Goal: Task Accomplishment & Management: Manage account settings

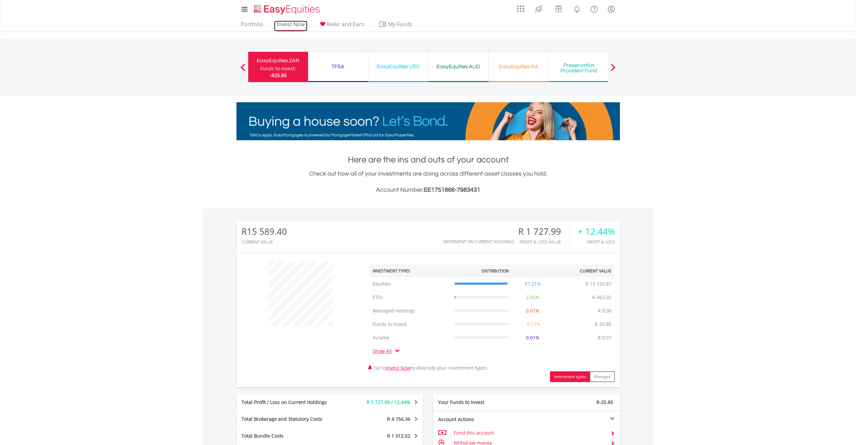
click at [289, 25] on link "Invest Now" at bounding box center [290, 26] width 33 height 10
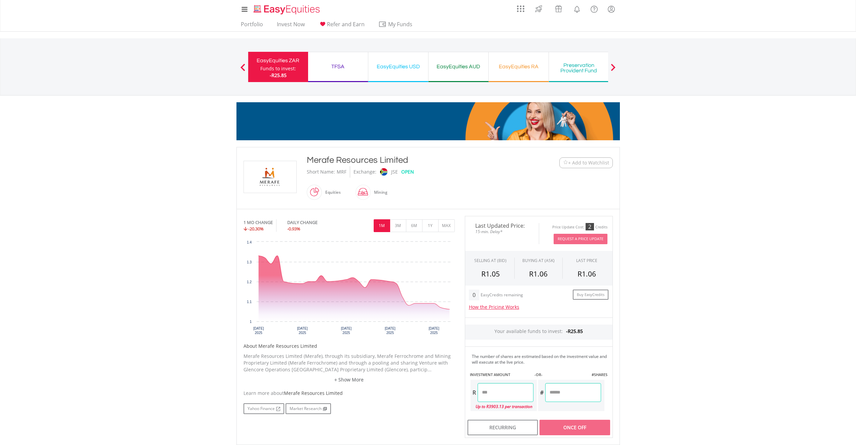
click at [579, 165] on span "+ Add to Watchlist" at bounding box center [588, 163] width 41 height 7
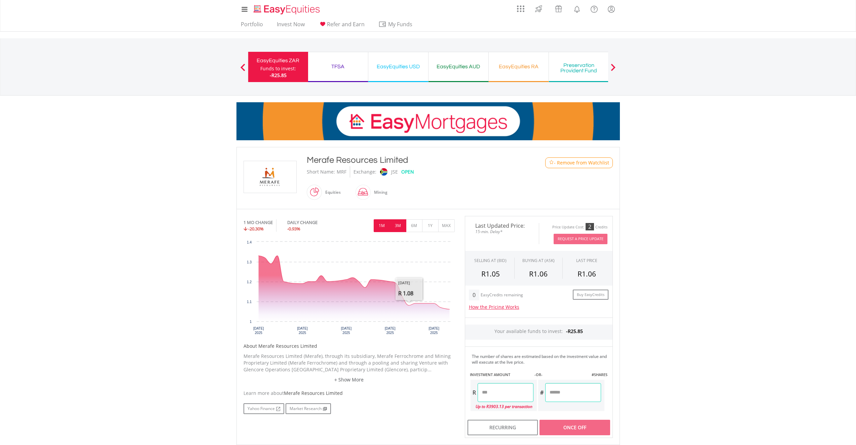
click at [402, 226] on button "3M" at bounding box center [398, 225] width 16 height 13
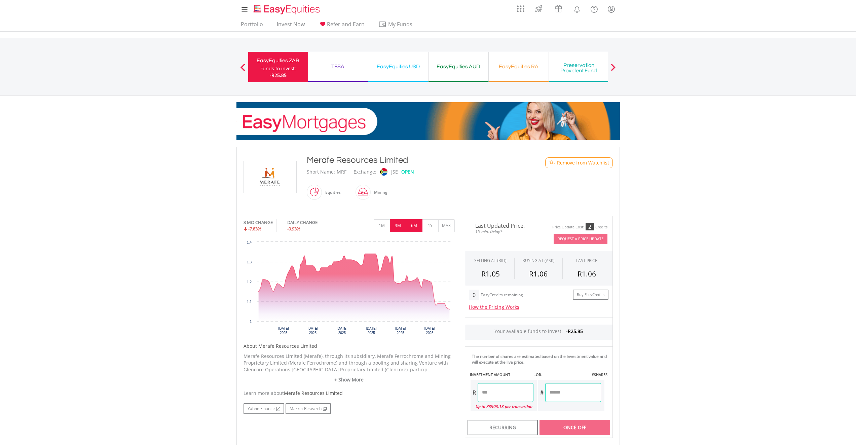
click at [411, 225] on button "6M" at bounding box center [414, 225] width 16 height 13
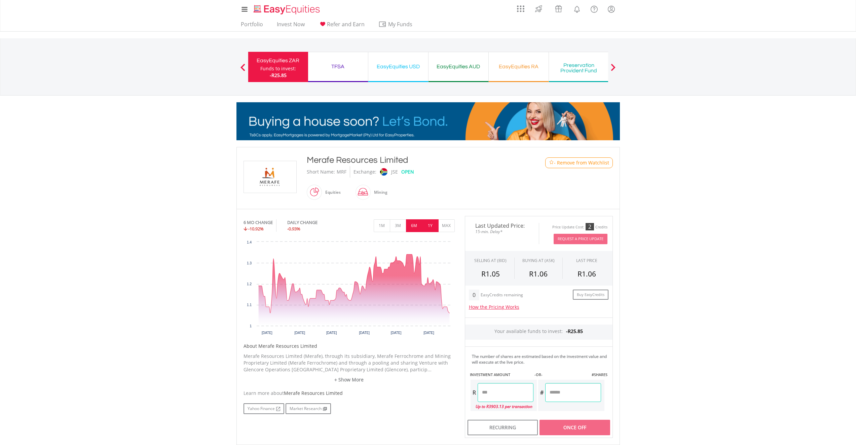
click at [426, 227] on button "1Y" at bounding box center [430, 225] width 16 height 13
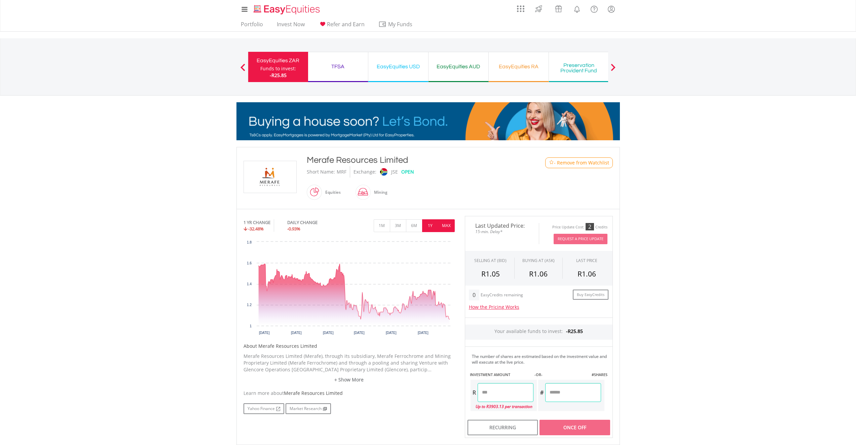
click at [448, 226] on button "MAX" at bounding box center [447, 225] width 16 height 13
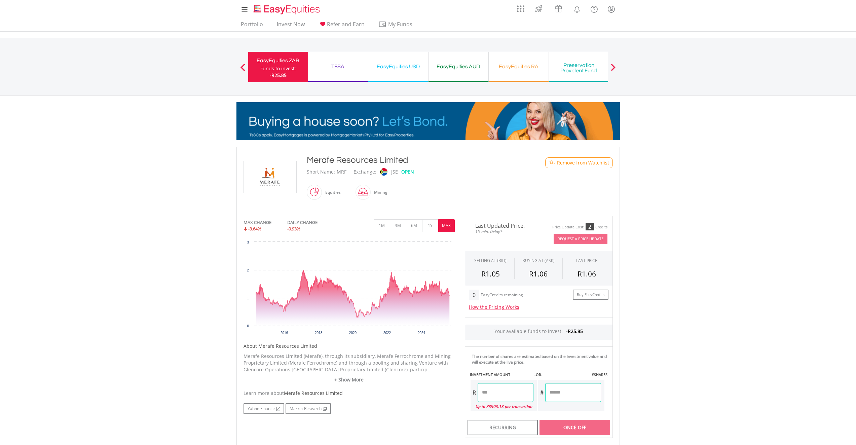
click at [741, 176] on body "My Investments Invest Now New Listings Sell My Recurring Investments Pending Or…" at bounding box center [428, 284] width 856 height 568
click at [295, 23] on link "Invest Now" at bounding box center [290, 26] width 33 height 10
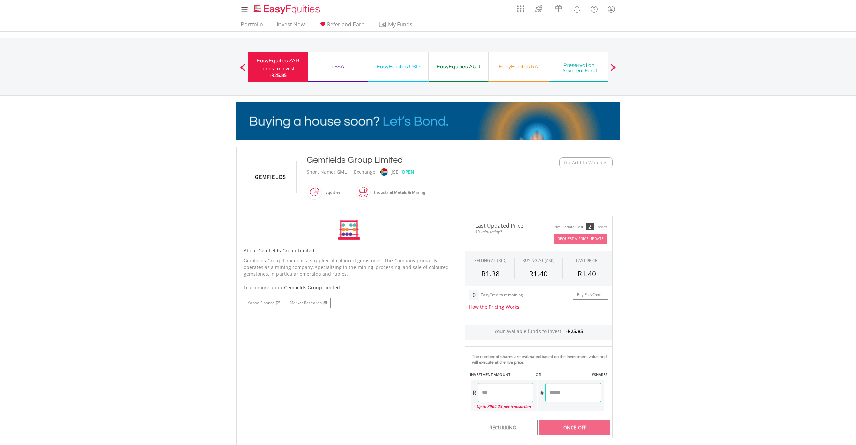
click at [579, 164] on span "+ Add to Watchlist" at bounding box center [588, 163] width 41 height 7
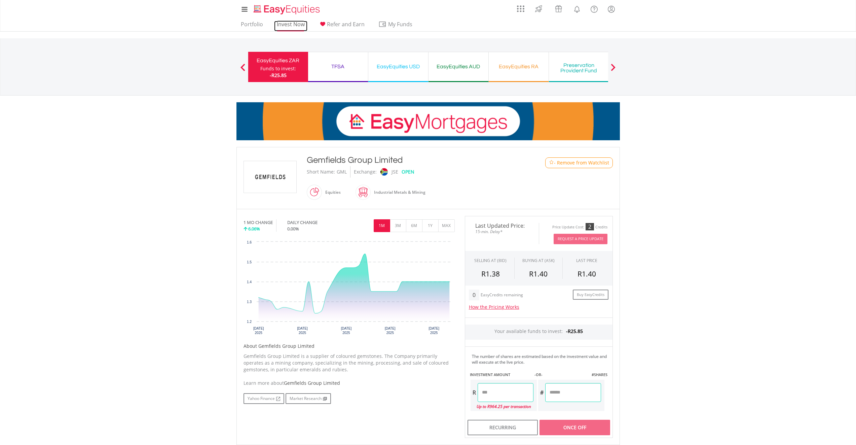
click at [289, 26] on link "Invest Now" at bounding box center [290, 26] width 33 height 10
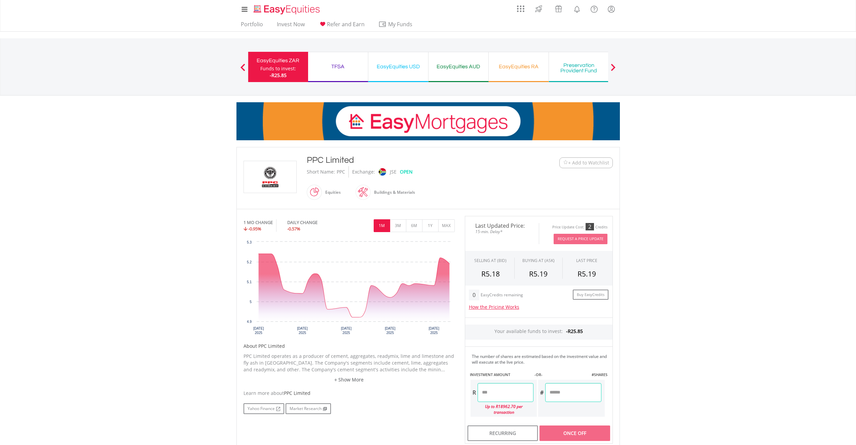
click at [588, 165] on span "+ Add to Watchlist" at bounding box center [588, 163] width 41 height 7
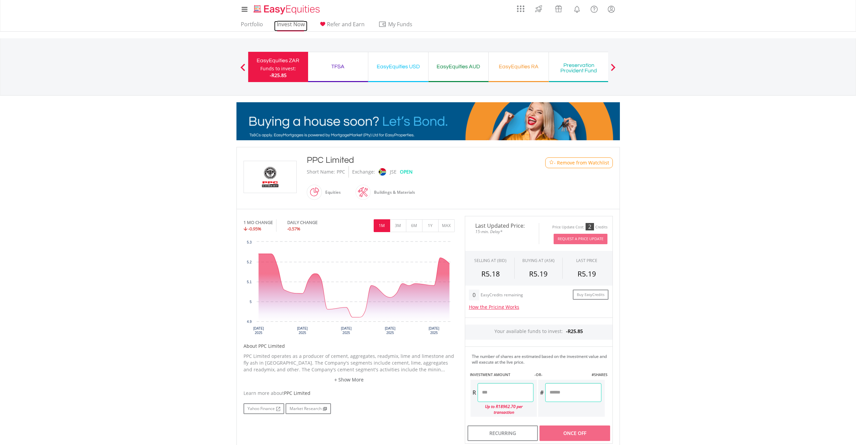
click at [295, 26] on link "Invest Now" at bounding box center [290, 26] width 33 height 10
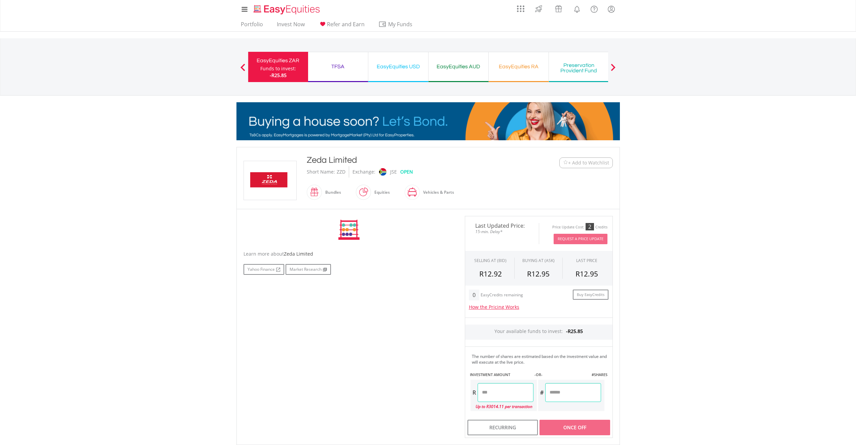
click at [571, 165] on span "+ Add to Watchlist" at bounding box center [588, 163] width 41 height 7
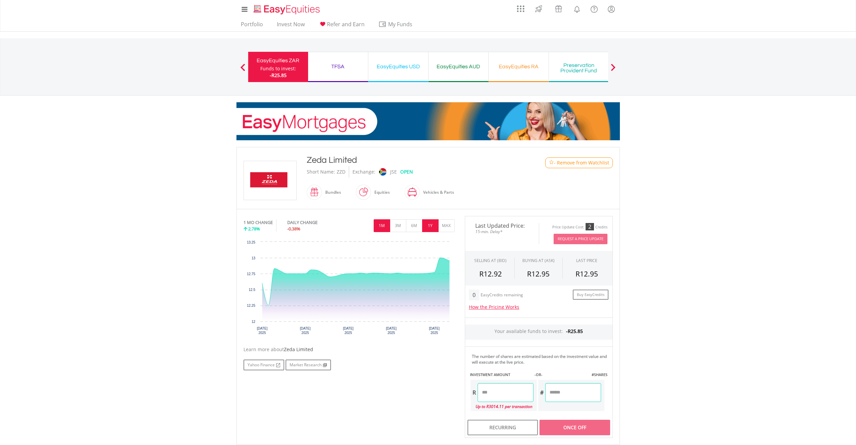
click at [431, 227] on button "1Y" at bounding box center [430, 225] width 16 height 13
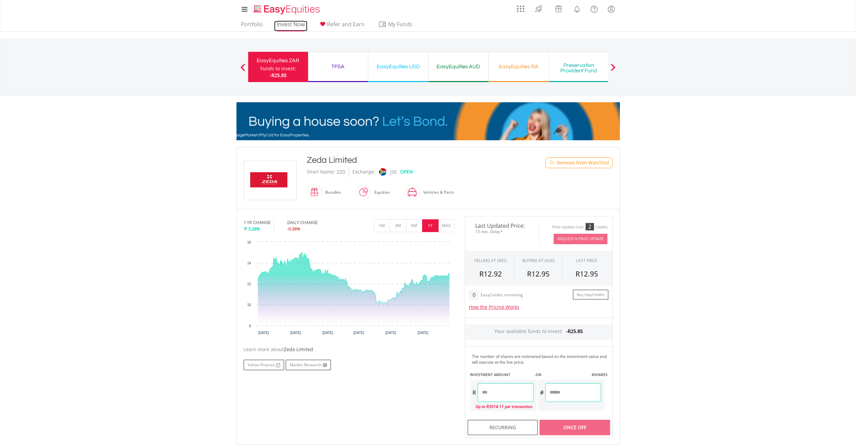
click at [284, 23] on link "Invest Now" at bounding box center [290, 26] width 33 height 10
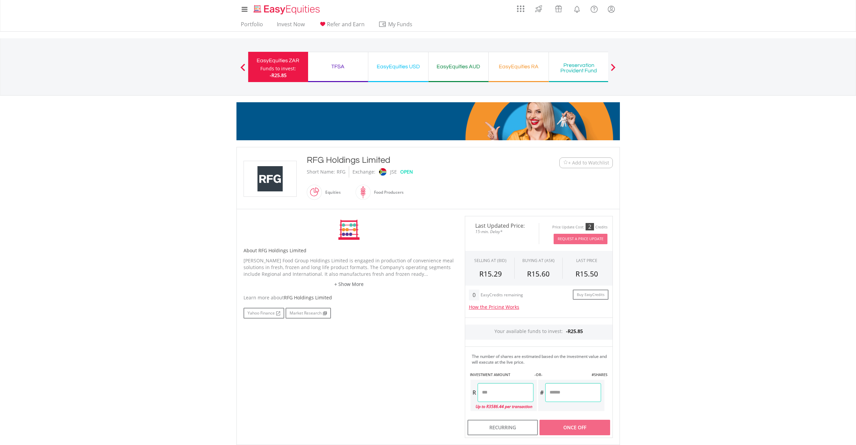
click at [581, 164] on span "+ Add to Watchlist" at bounding box center [588, 163] width 41 height 7
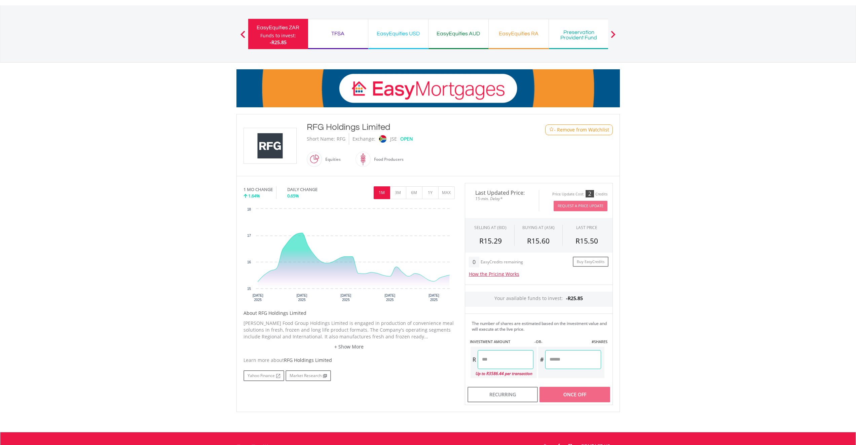
scroll to position [90, 0]
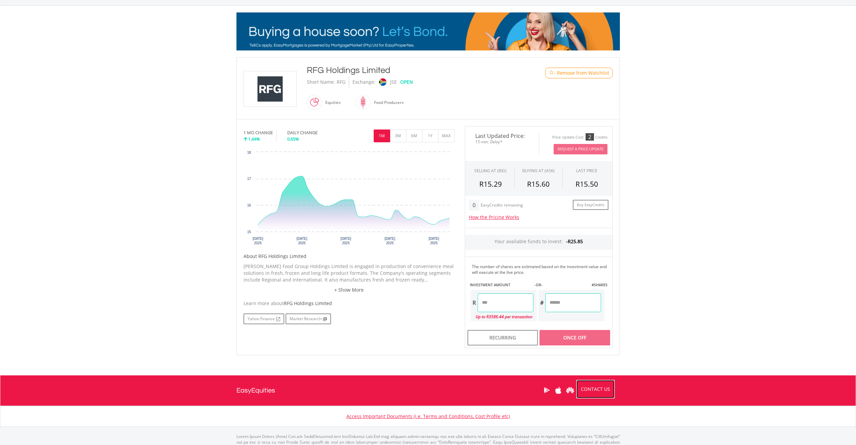
click at [595, 388] on link "CONTACT US" at bounding box center [595, 389] width 39 height 19
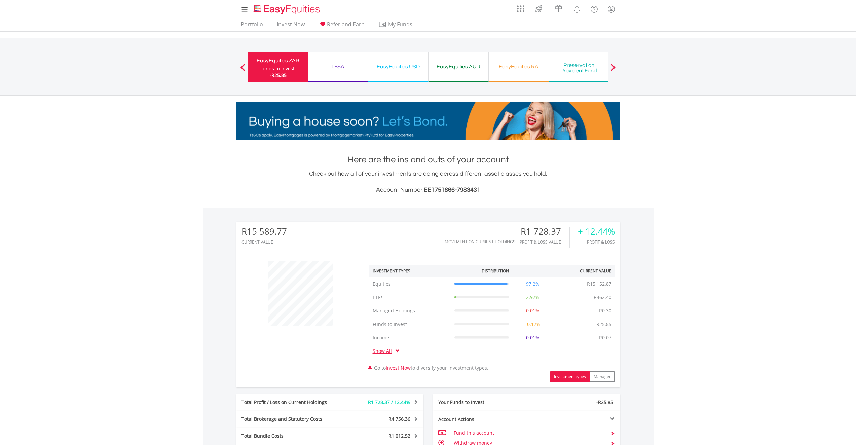
scroll to position [65, 128]
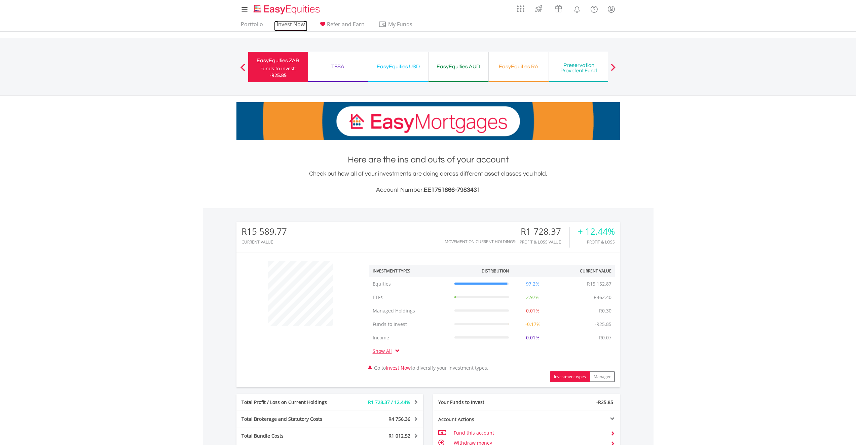
click at [294, 21] on link "Invest Now" at bounding box center [290, 26] width 33 height 10
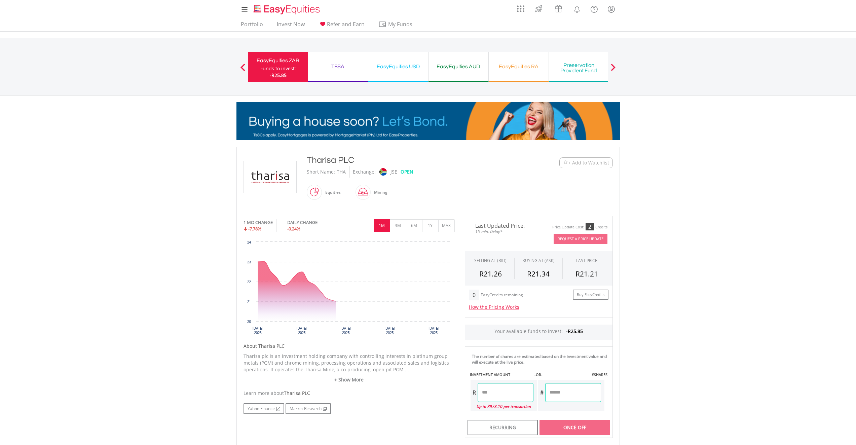
click at [575, 160] on span "+ Add to Watchlist" at bounding box center [588, 163] width 41 height 7
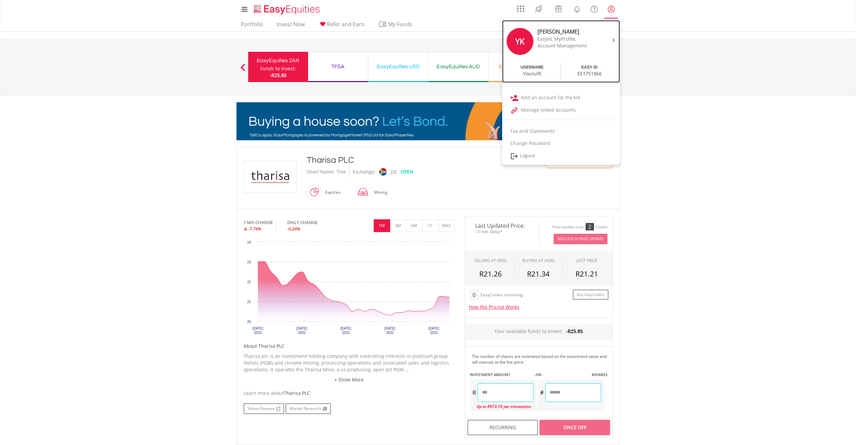
click at [611, 38] on div at bounding box center [613, 39] width 10 height 7
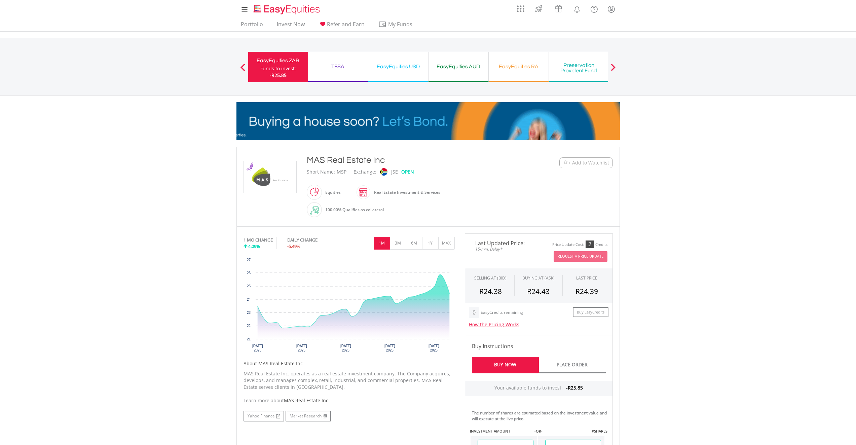
click at [586, 159] on button "+ Add to Watchlist" at bounding box center [587, 162] width 54 height 11
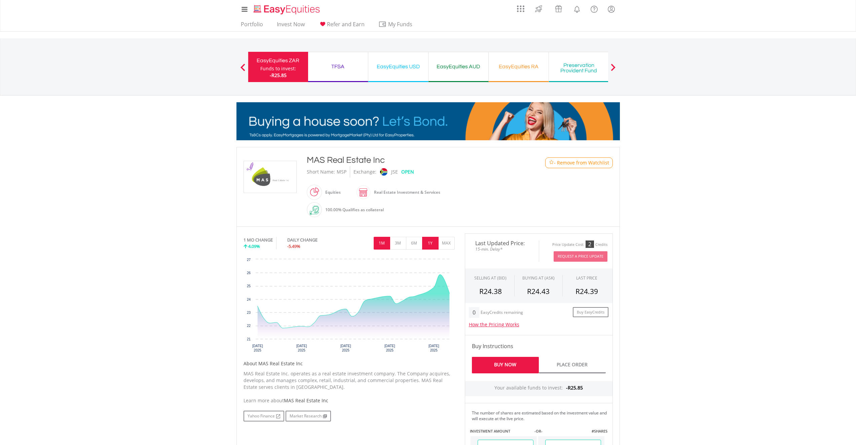
click at [434, 241] on button "1Y" at bounding box center [430, 243] width 16 height 13
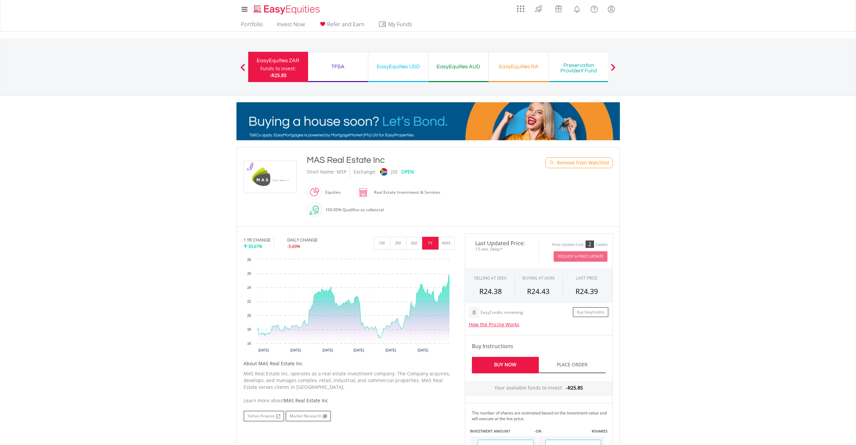
click at [288, 20] on ul "Portfolio Invest Now Refer and Earn My Funds Fund your accounts Withdraw Money …" at bounding box center [329, 25] width 185 height 13
